Goal: Task Accomplishment & Management: Use online tool/utility

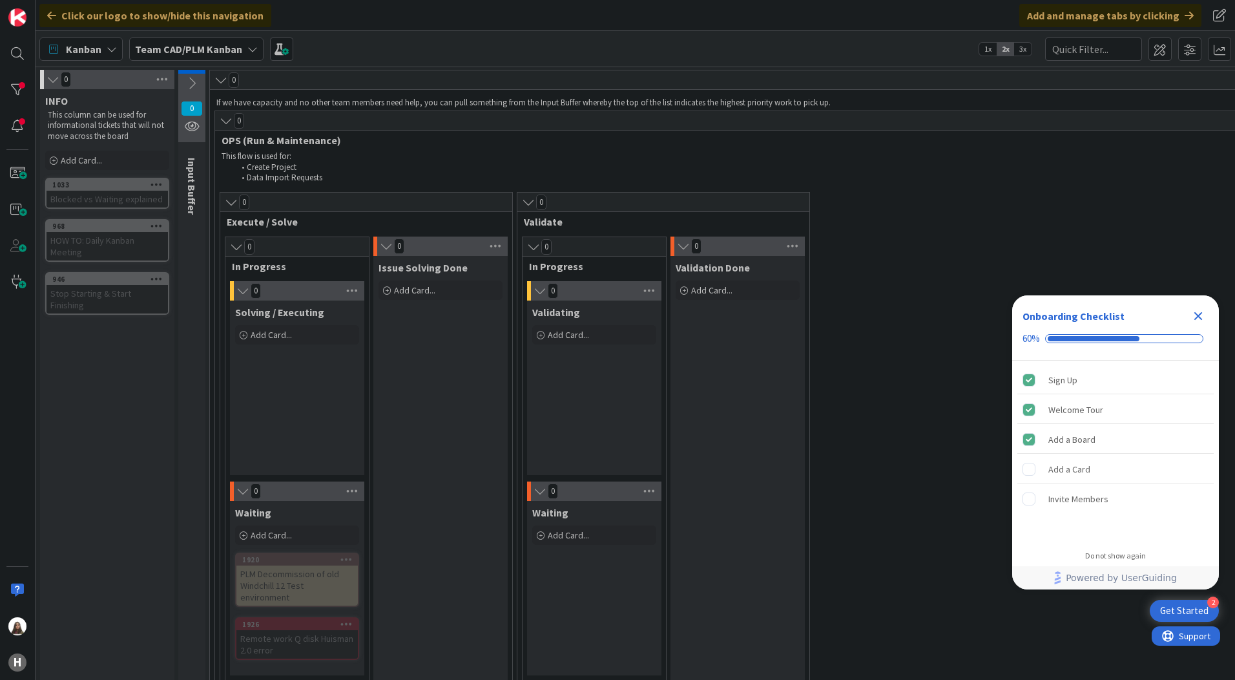
click at [1199, 311] on icon "Close Checklist" at bounding box center [1198, 316] width 16 height 16
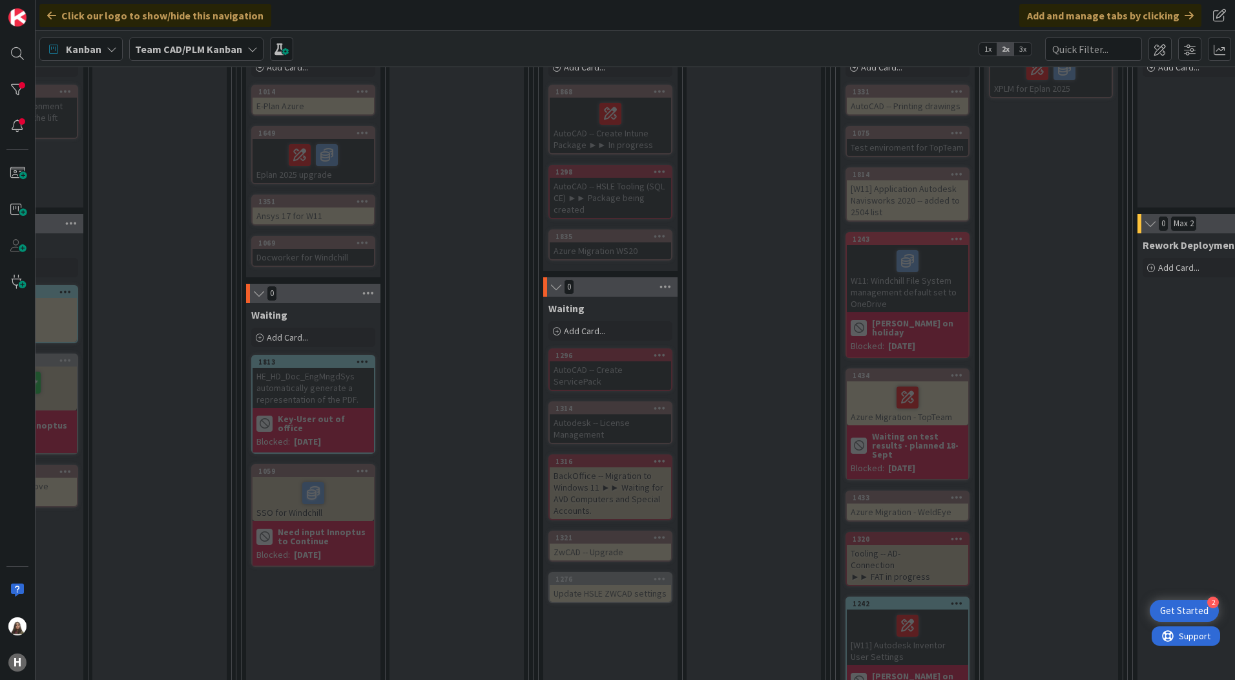
scroll to position [904, 281]
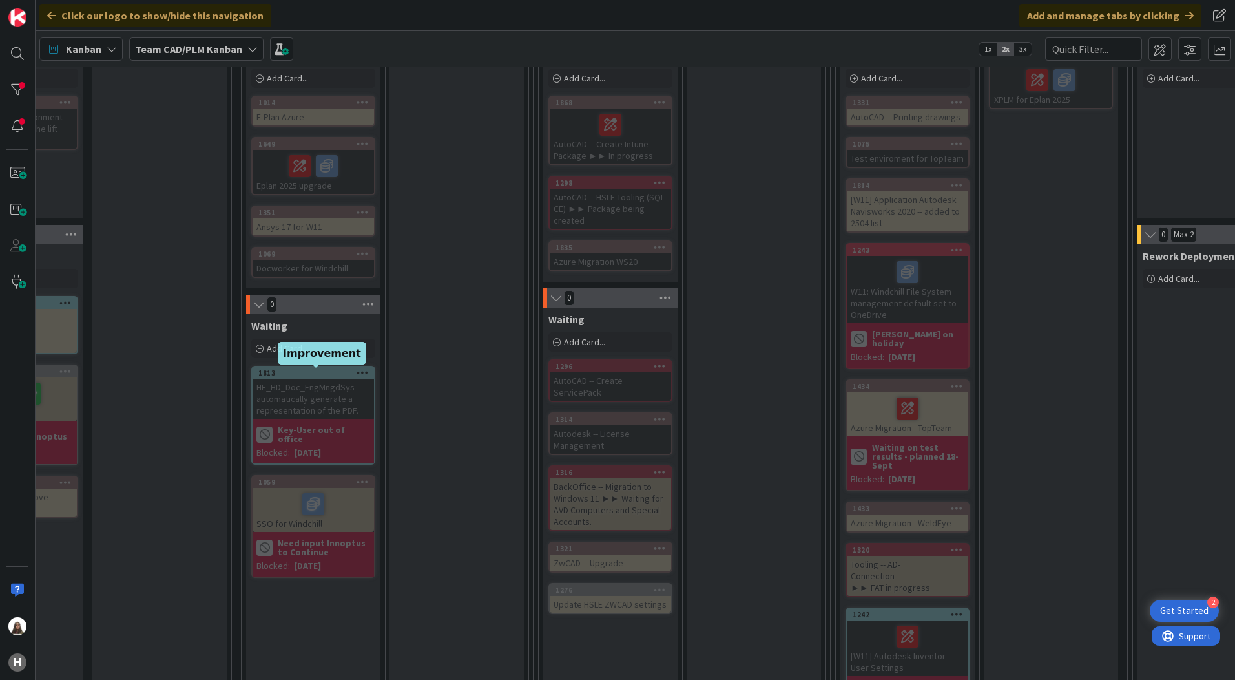
click at [307, 373] on div "1813" at bounding box center [316, 372] width 116 height 9
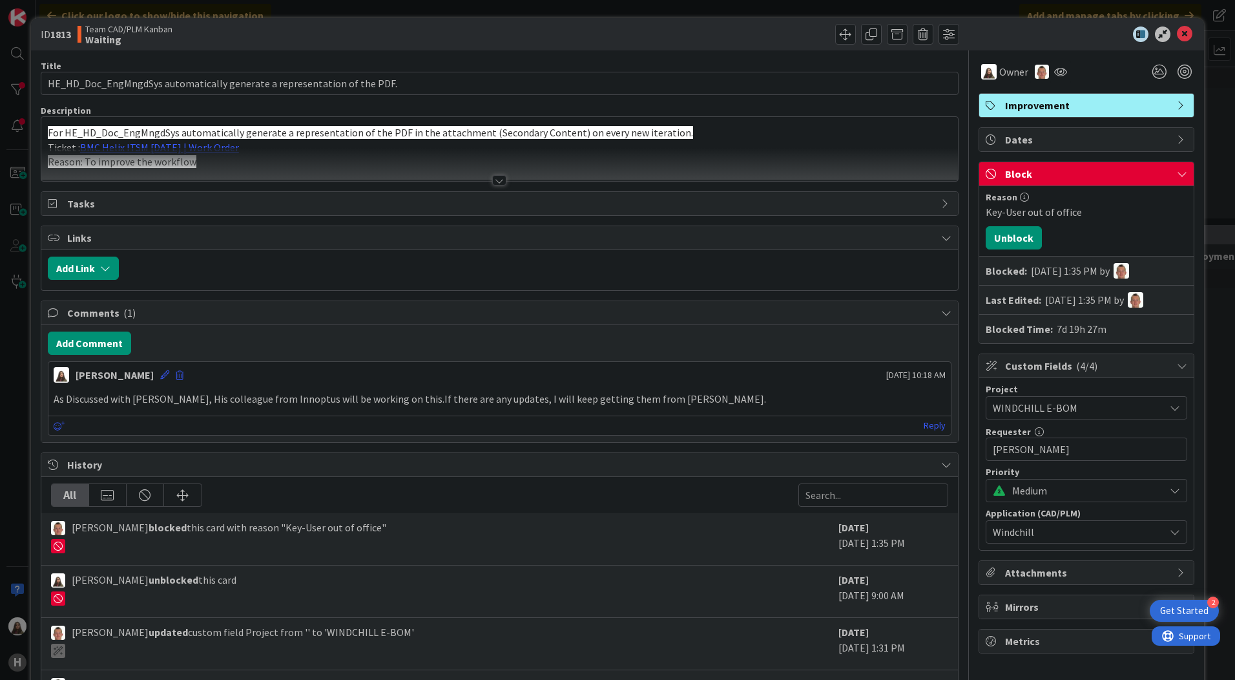
click at [1177, 172] on icon at bounding box center [1182, 174] width 10 height 10
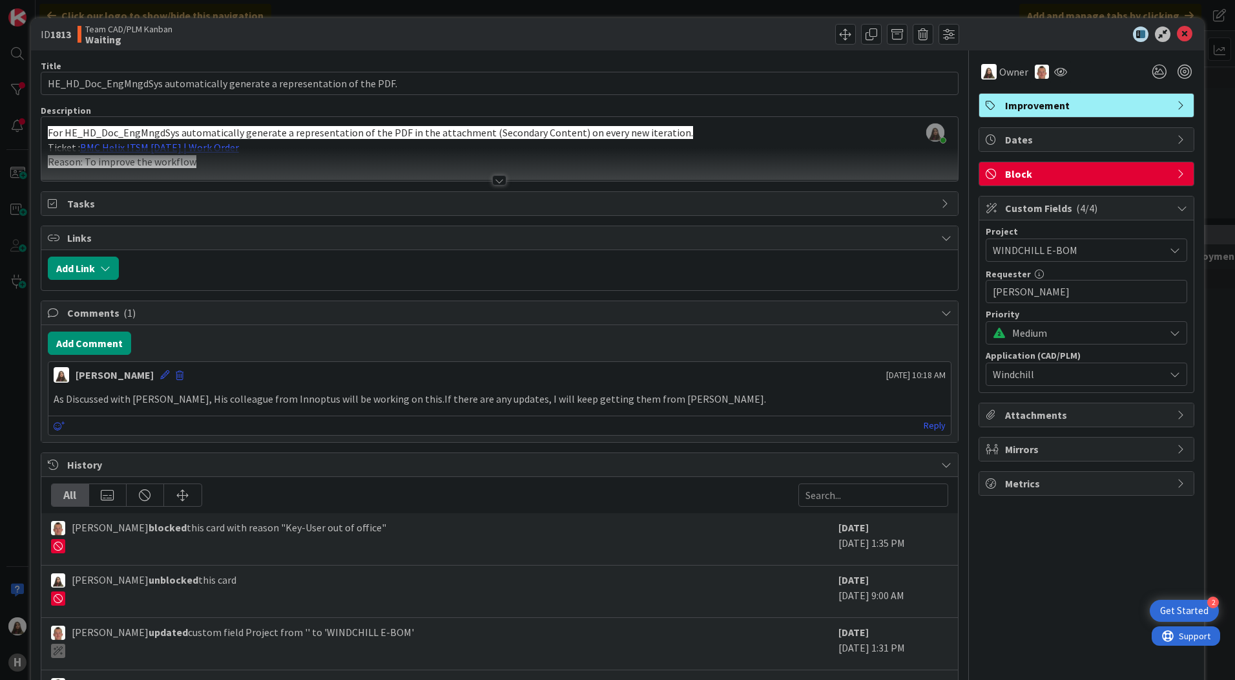
click at [1178, 172] on div "Block" at bounding box center [1086, 173] width 214 height 23
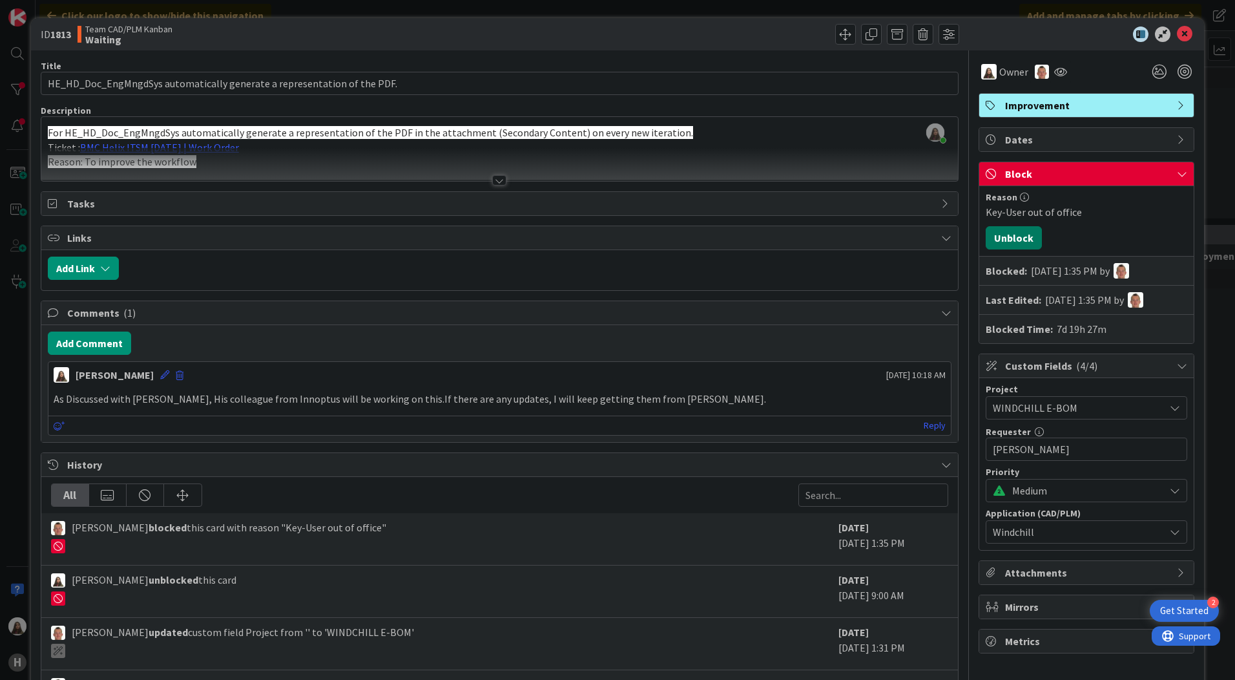
click at [1010, 240] on button "Unblock" at bounding box center [1014, 237] width 56 height 23
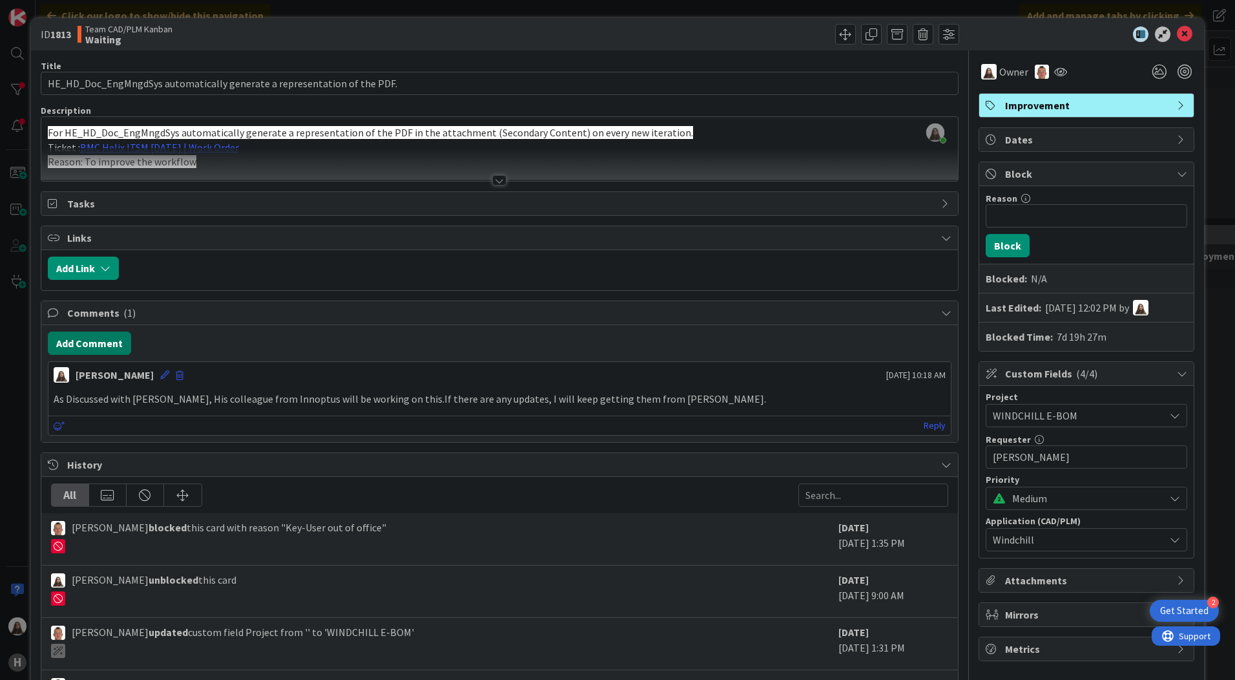
click at [98, 340] on button "Add Comment" at bounding box center [89, 342] width 83 height 23
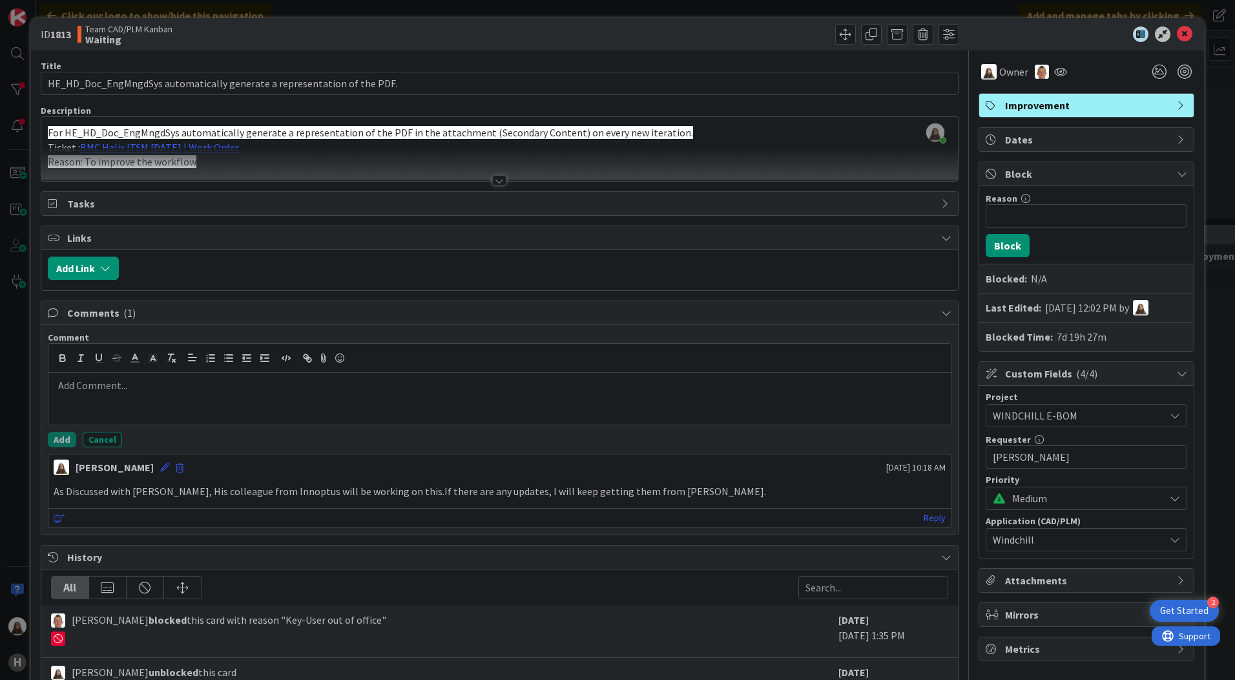
click at [113, 393] on div at bounding box center [499, 399] width 902 height 52
click at [85, 384] on p at bounding box center [500, 385] width 892 height 15
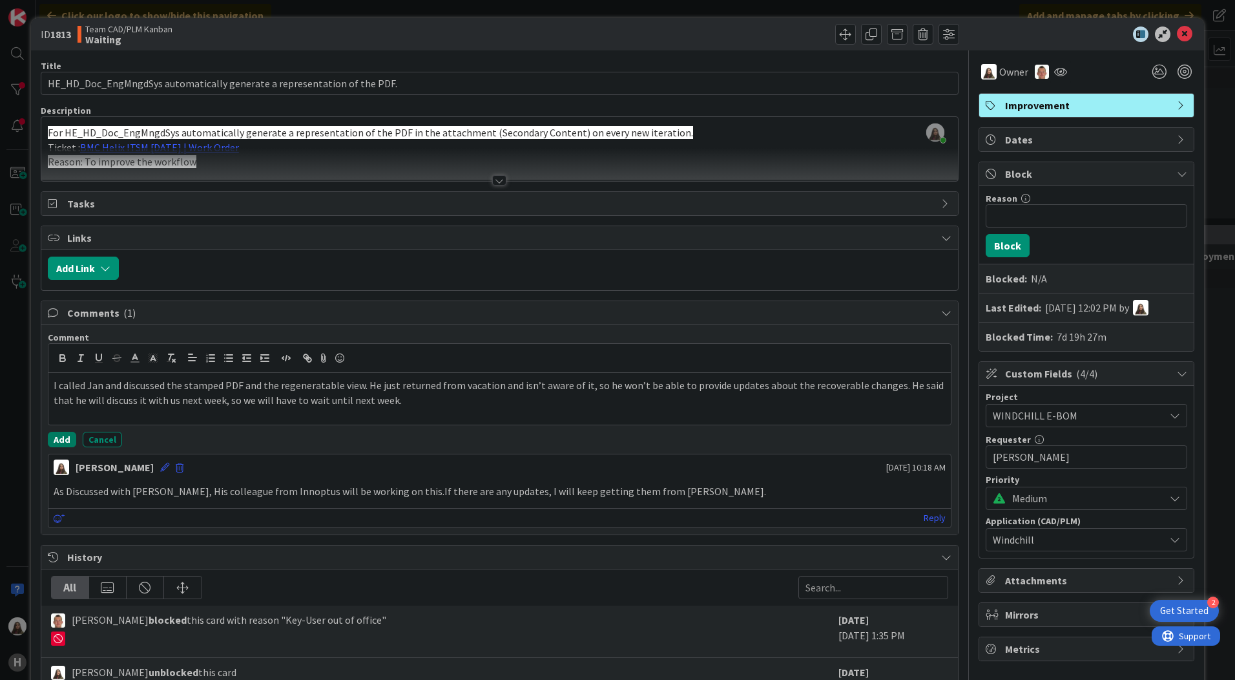
click at [56, 437] on button "Add" at bounding box center [62, 439] width 28 height 16
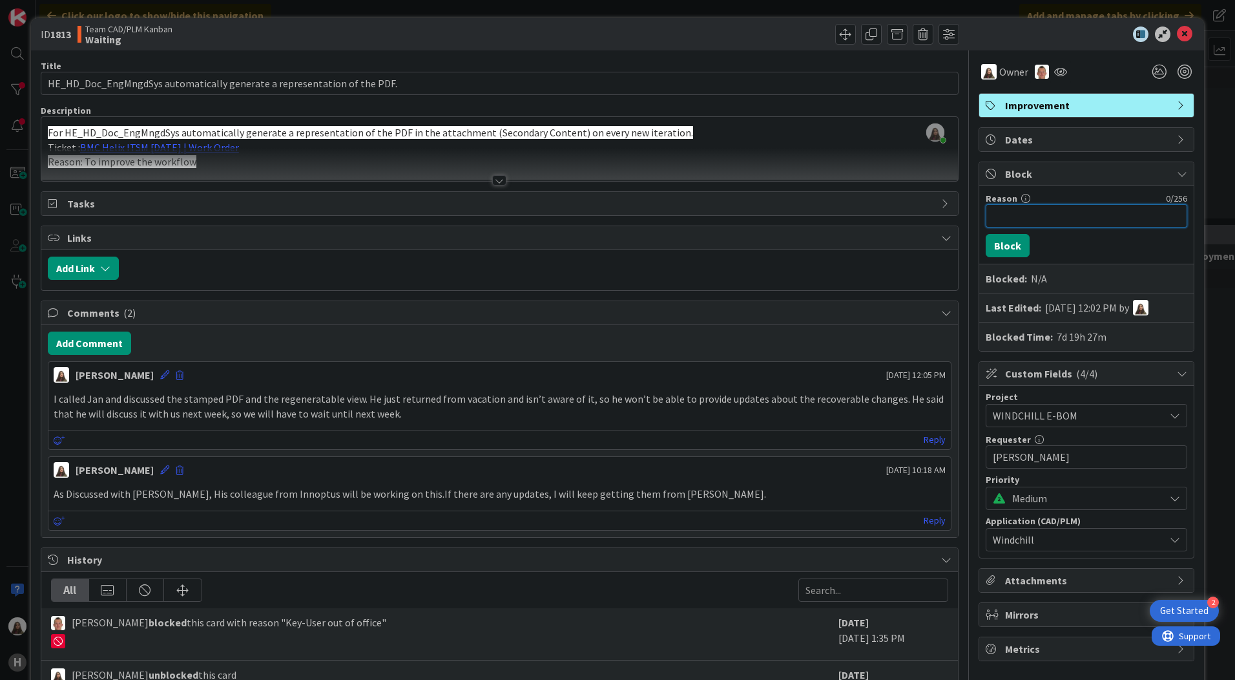
click at [1013, 222] on input "Reason" at bounding box center [1087, 215] width 202 height 23
click at [1025, 223] on input "Reason" at bounding box center [1087, 215] width 202 height 23
paste input "He will talk about the changes next week."
drag, startPoint x: 1163, startPoint y: 215, endPoint x: 1116, endPoint y: 216, distance: 47.2
click at [1116, 216] on input "He will talk about the changes next week." at bounding box center [1087, 215] width 202 height 23
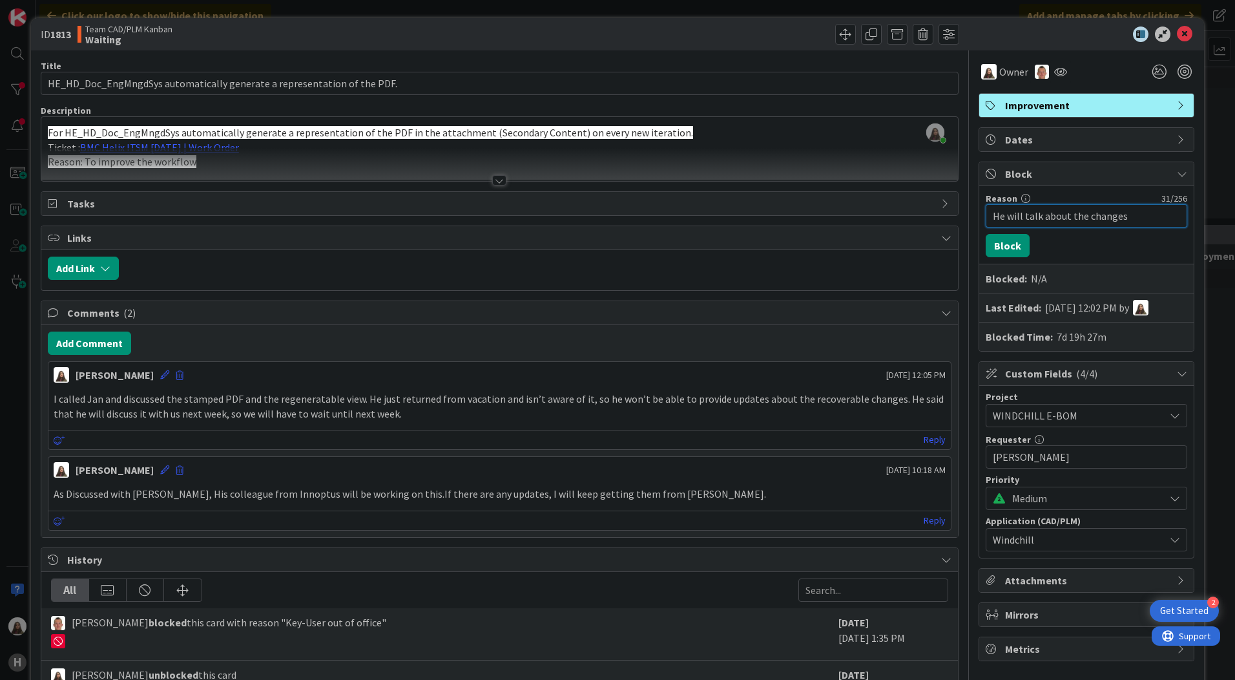
click at [1033, 213] on input "He will talk about the changes" at bounding box center [1087, 215] width 202 height 23
paste input "He will talk about the changes next week."
drag, startPoint x: 1175, startPoint y: 215, endPoint x: 1165, endPoint y: 216, distance: 9.7
click at [1165, 216] on input "He will talk He will talk about the changes next week.about the changes" at bounding box center [1087, 215] width 202 height 23
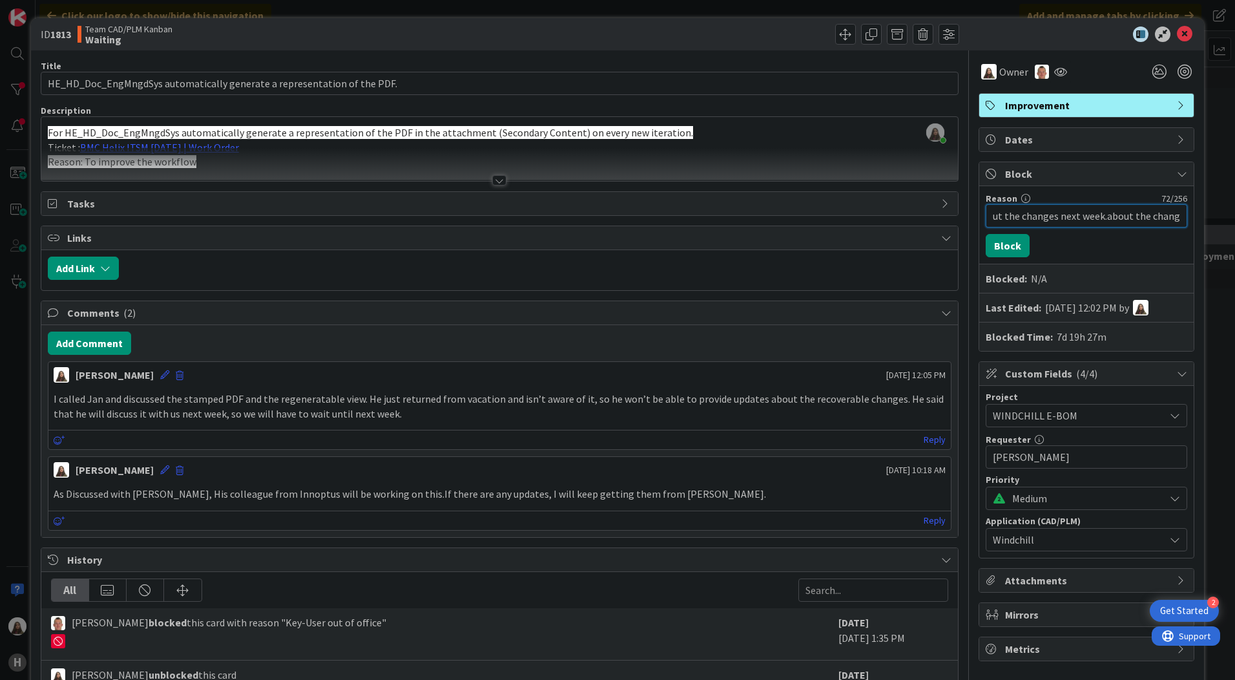
click at [1170, 217] on input "He will talk He will talk about the changes next week.about the changes" at bounding box center [1087, 215] width 202 height 23
drag, startPoint x: 1039, startPoint y: 216, endPoint x: 1109, endPoint y: 214, distance: 70.4
click at [1109, 214] on input "He will talk He will talk about the changes next week.about the changes" at bounding box center [1087, 215] width 202 height 23
click at [1167, 215] on input "He will talk He will talk about the changes next week.about the changes" at bounding box center [1087, 215] width 202 height 23
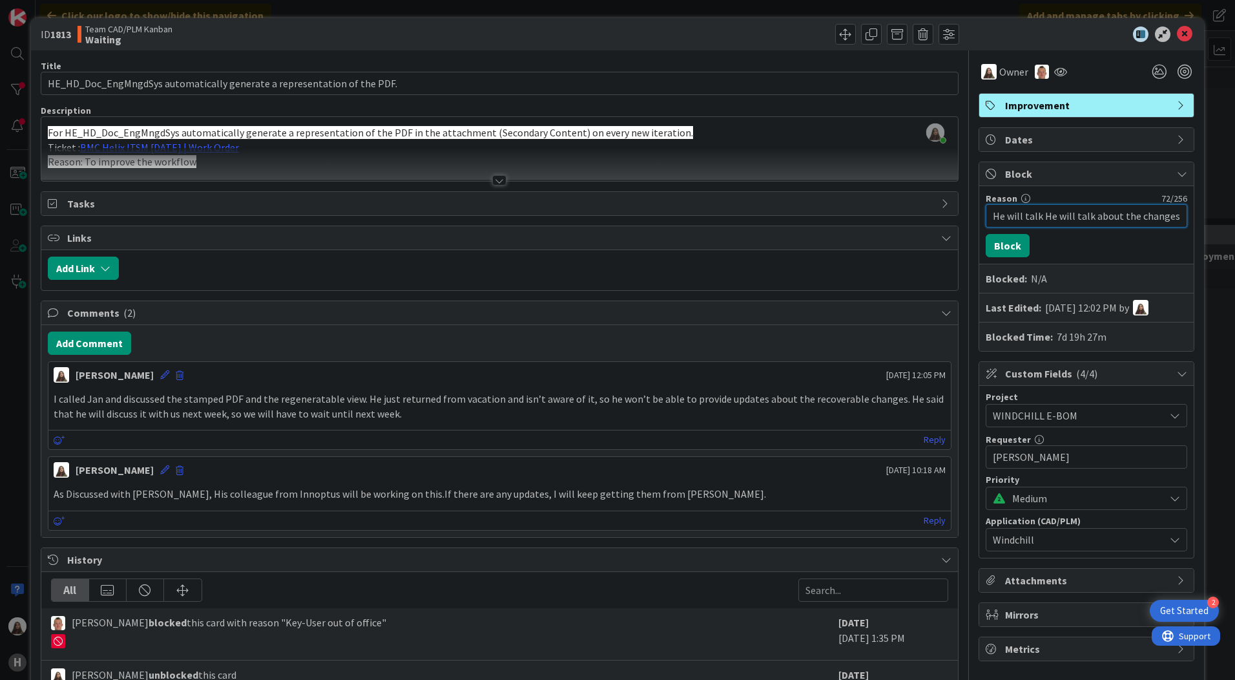
scroll to position [0, 5]
drag, startPoint x: 1163, startPoint y: 216, endPoint x: 1081, endPoint y: 220, distance: 82.8
click at [1081, 220] on input "He will talk He will talk about the changes next week.about the changes" at bounding box center [1087, 215] width 202 height 23
drag, startPoint x: 1027, startPoint y: 216, endPoint x: 940, endPoint y: 216, distance: 87.2
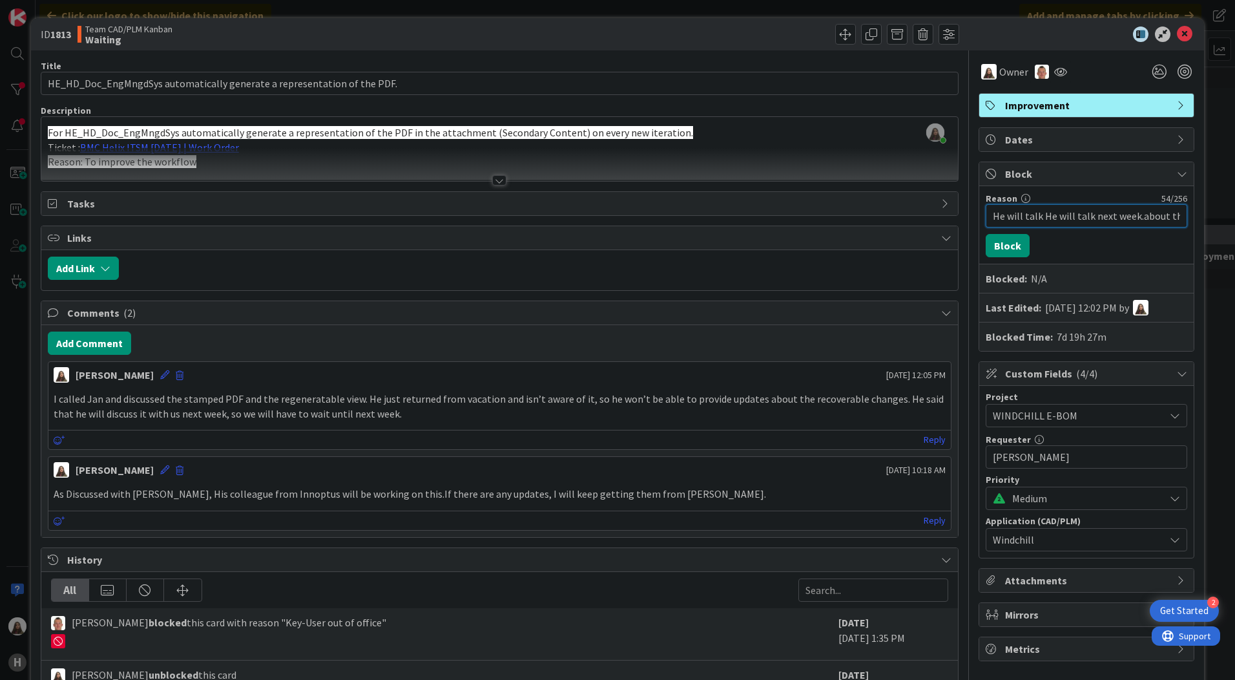
click at [940, 216] on div "Title 72 / 128 HE_HD_Doc_EngMngdSys automatically generate a representation of …" at bounding box center [618, 491] width 1154 height 882
click at [1081, 212] on input "He will talk next week.about the changes" at bounding box center [1087, 215] width 202 height 23
click at [1167, 216] on input "He will talk next week about the changes" at bounding box center [1087, 215] width 202 height 23
type input "He will talk next week about the changes"
click at [1021, 199] on icon at bounding box center [1025, 198] width 9 height 9
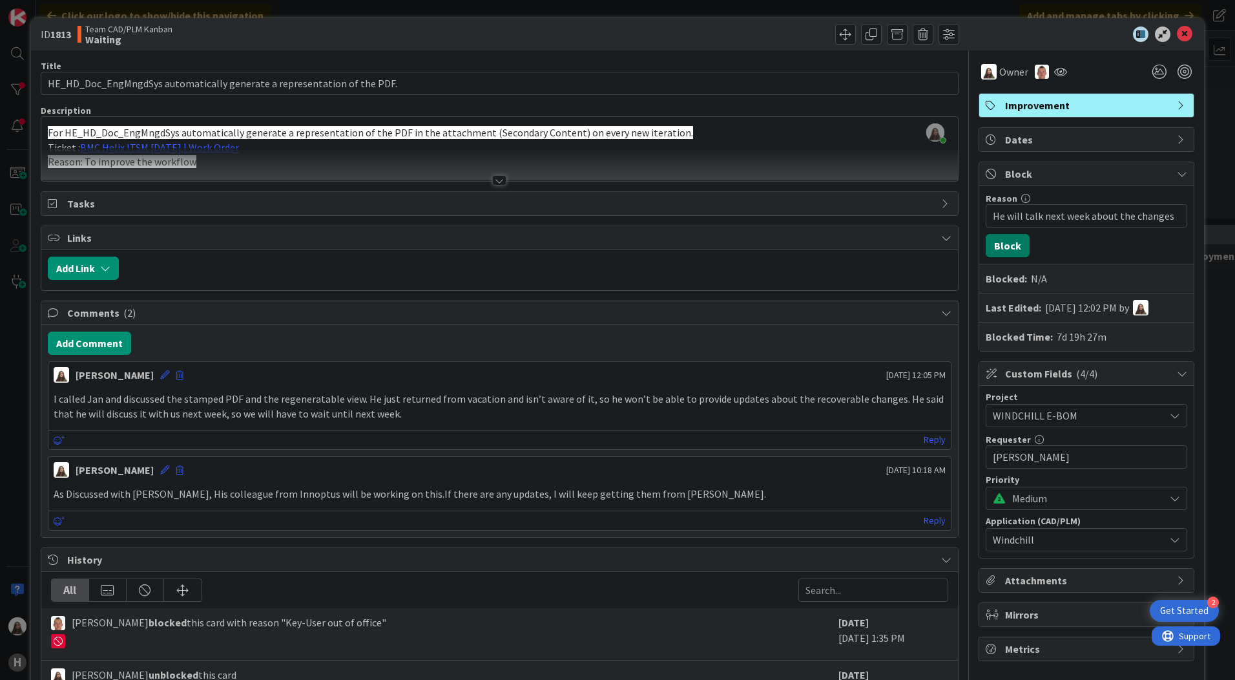
click at [1003, 248] on button "Block" at bounding box center [1008, 245] width 44 height 23
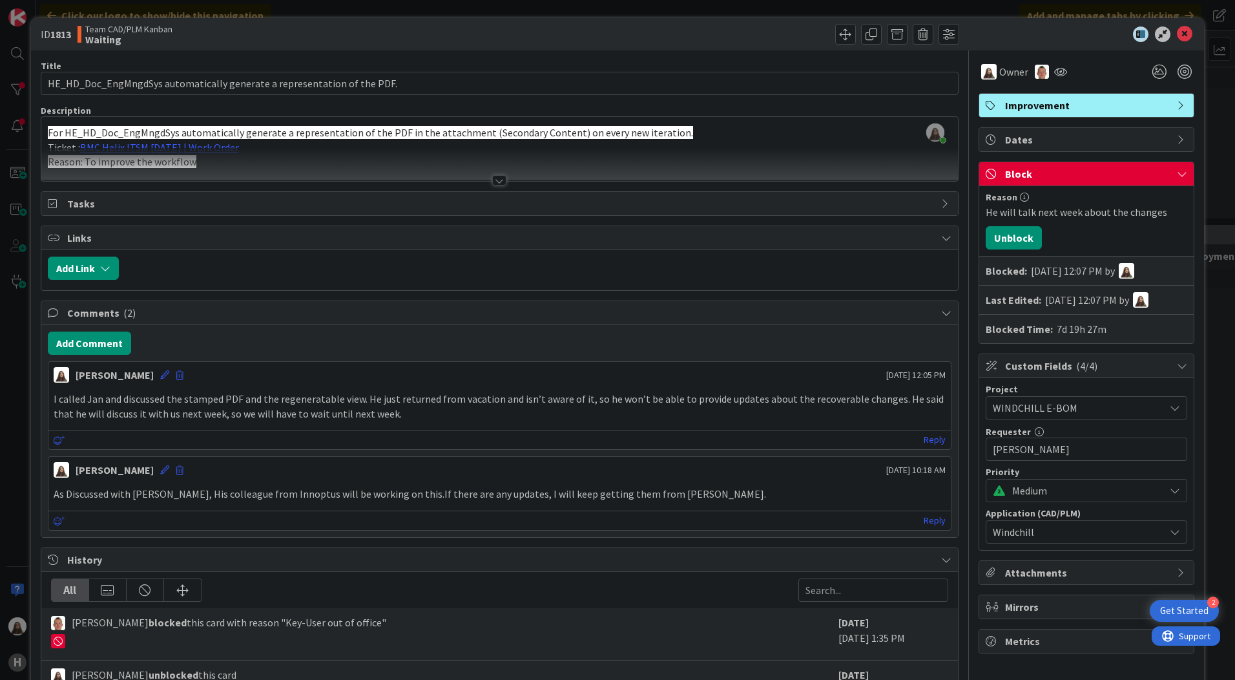
click at [1177, 172] on icon at bounding box center [1182, 174] width 10 height 10
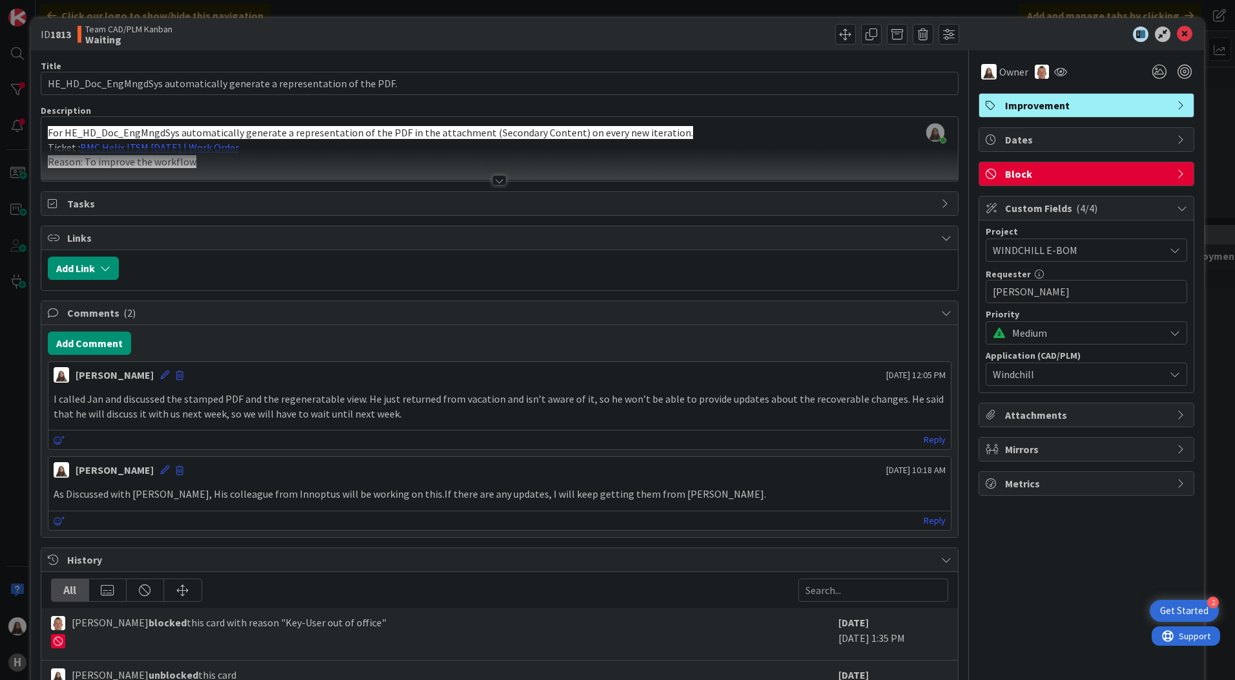
click at [1177, 205] on icon at bounding box center [1182, 208] width 10 height 10
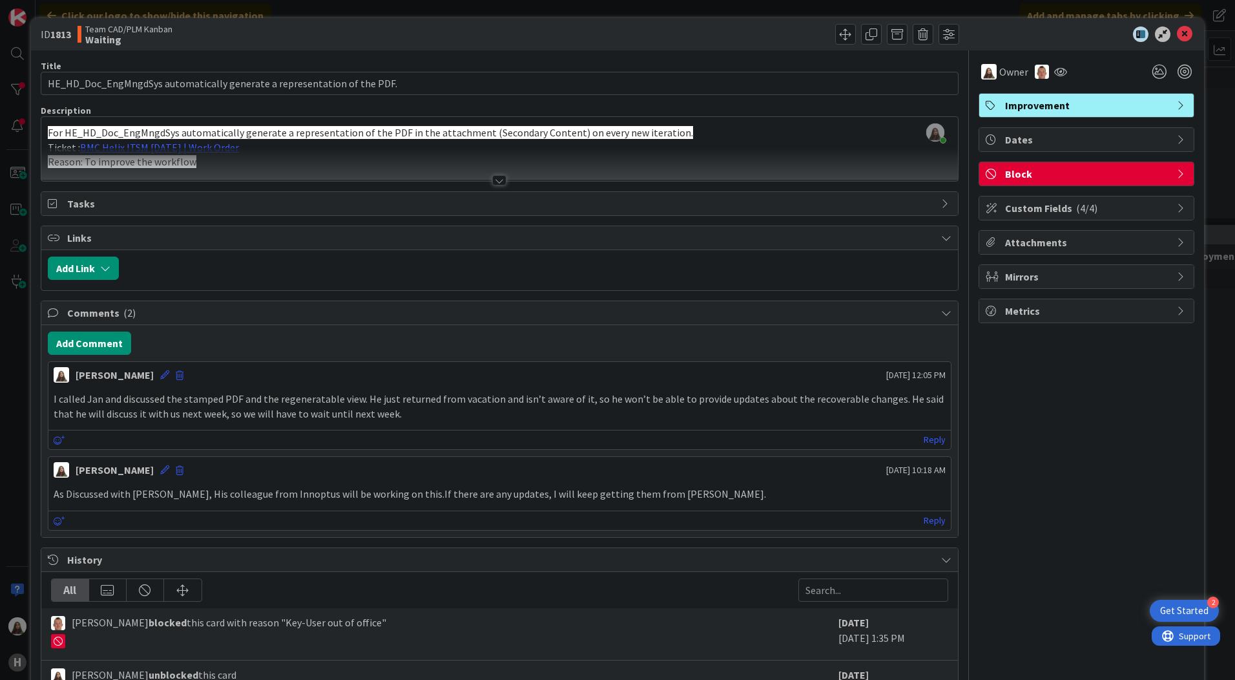
click at [1177, 205] on icon at bounding box center [1182, 208] width 10 height 10
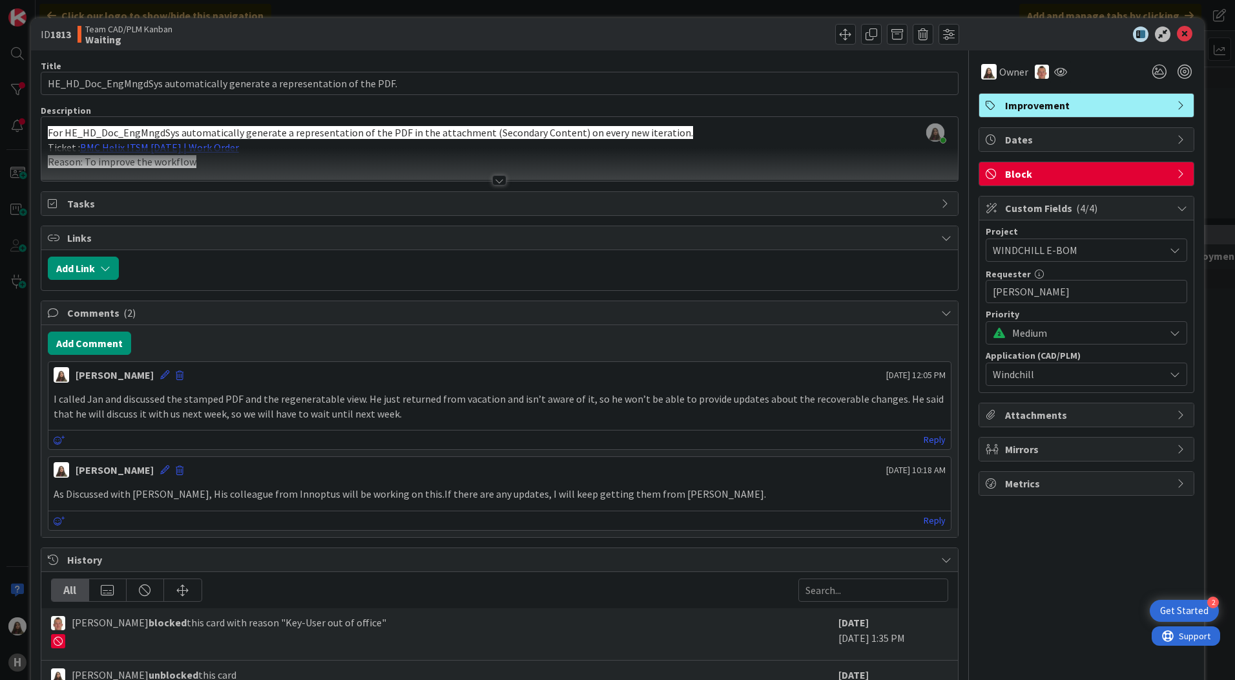
click at [1177, 171] on icon at bounding box center [1182, 174] width 10 height 10
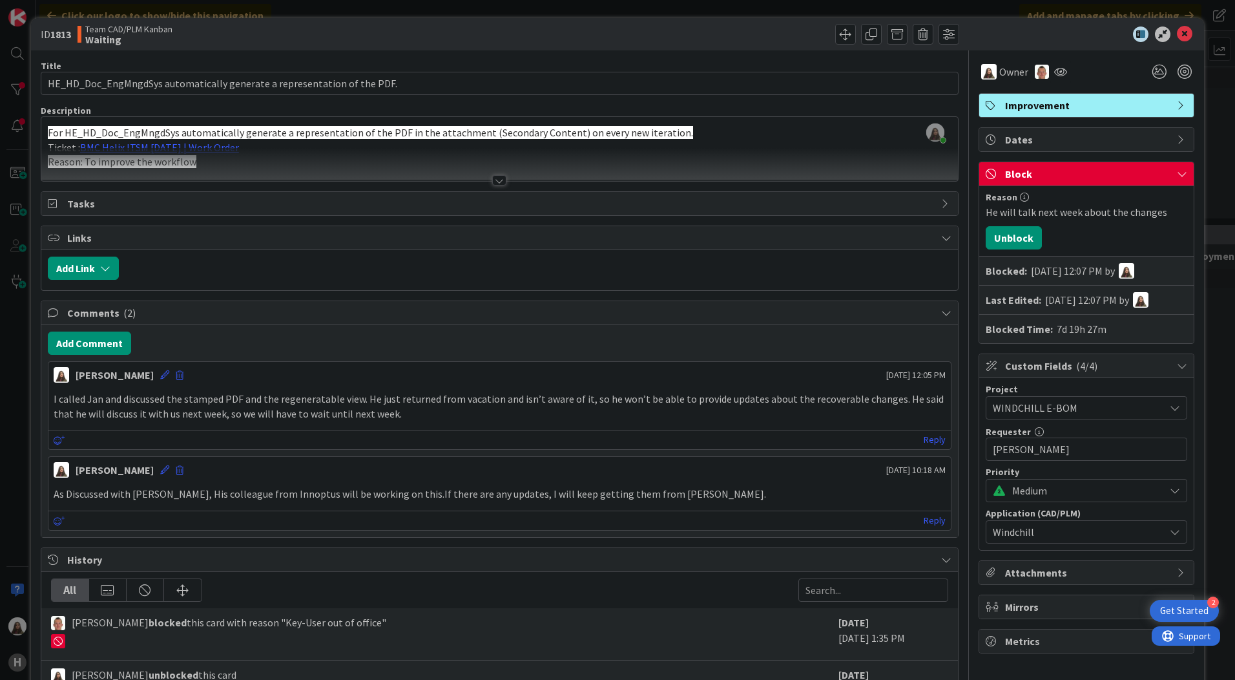
click at [795, 277] on div at bounding box center [538, 267] width 826 height 23
click at [1177, 31] on icon at bounding box center [1185, 34] width 16 height 16
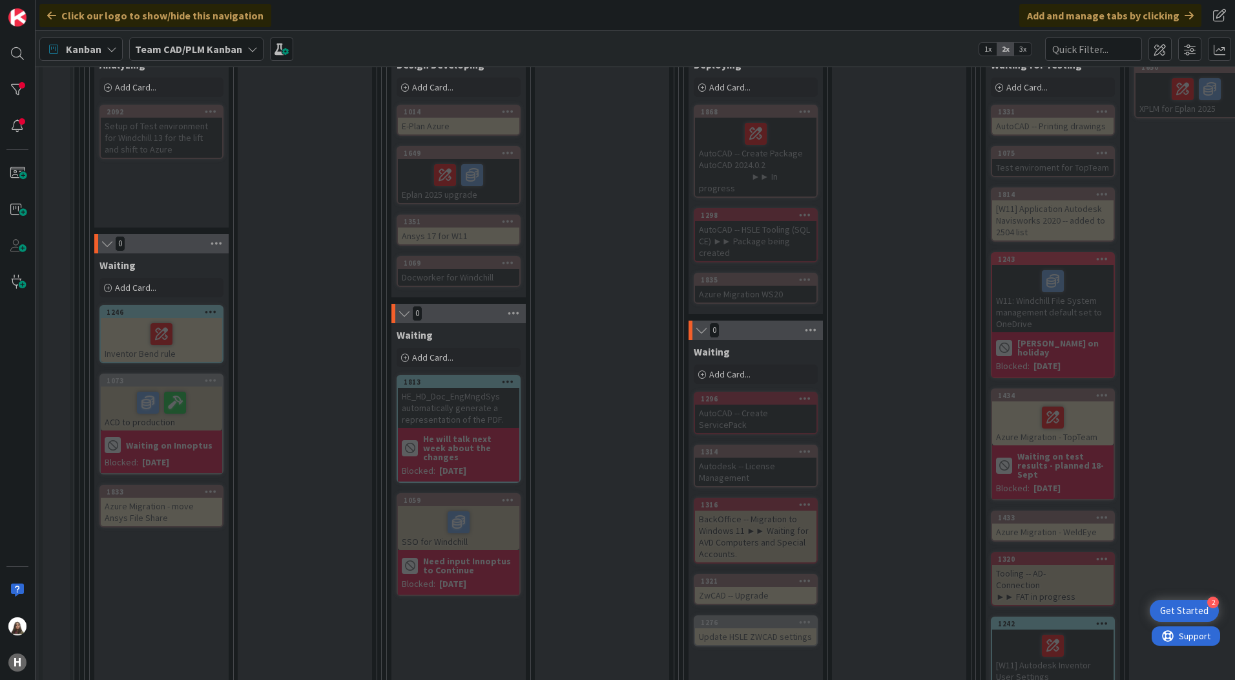
scroll to position [840, 136]
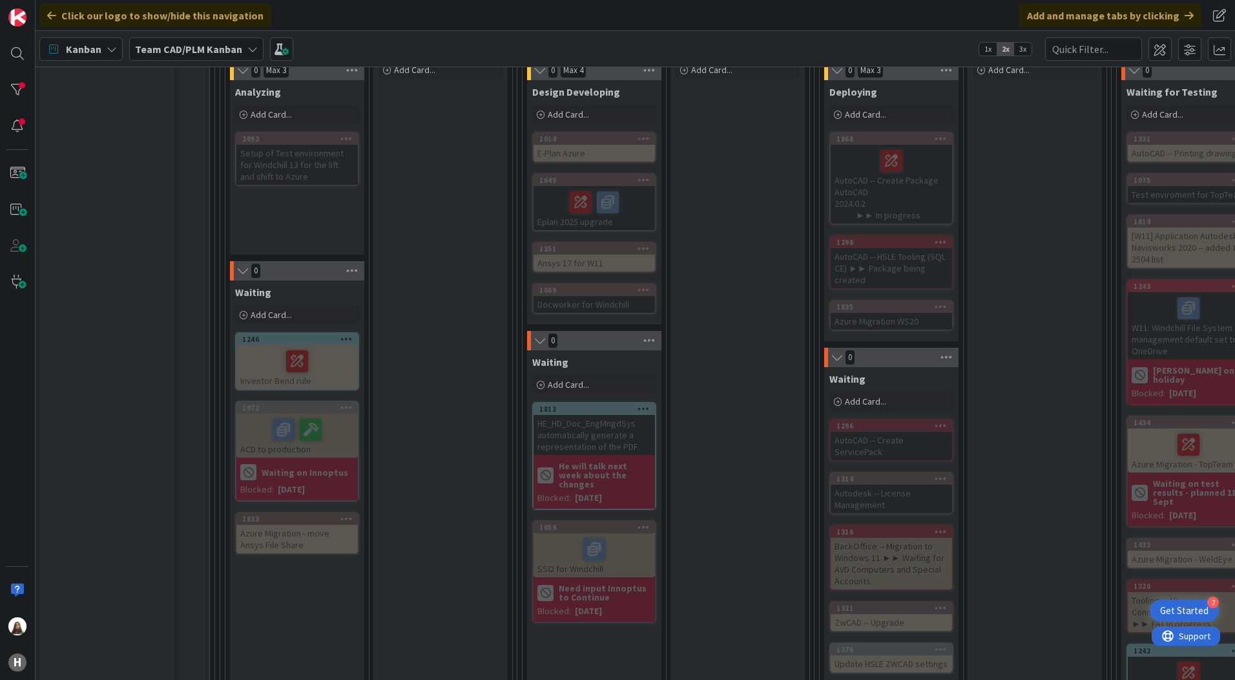
scroll to position [840, 0]
